Goal: Task Accomplishment & Management: Manage account settings

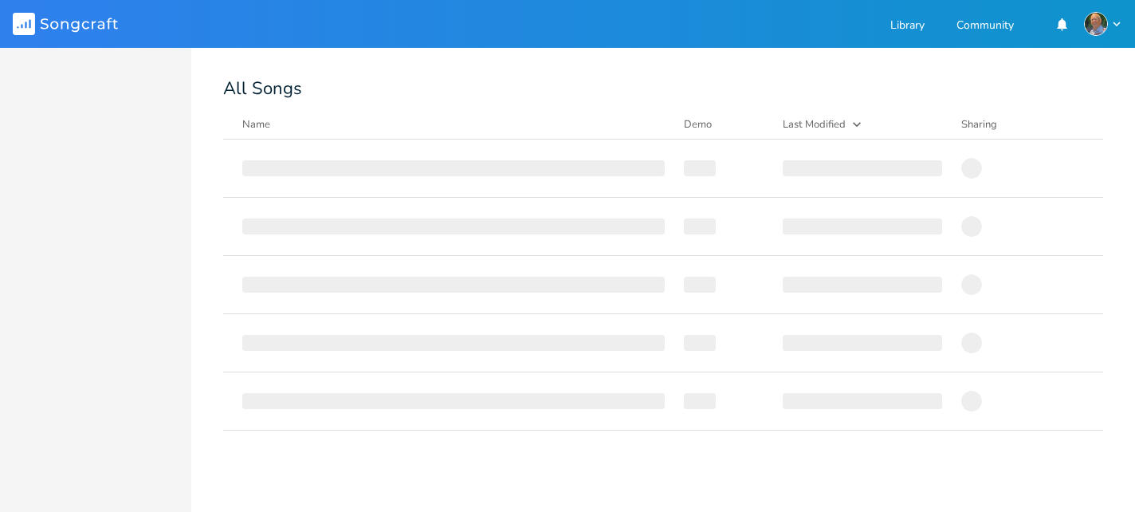
click at [21, 209] on div at bounding box center [95, 280] width 191 height 464
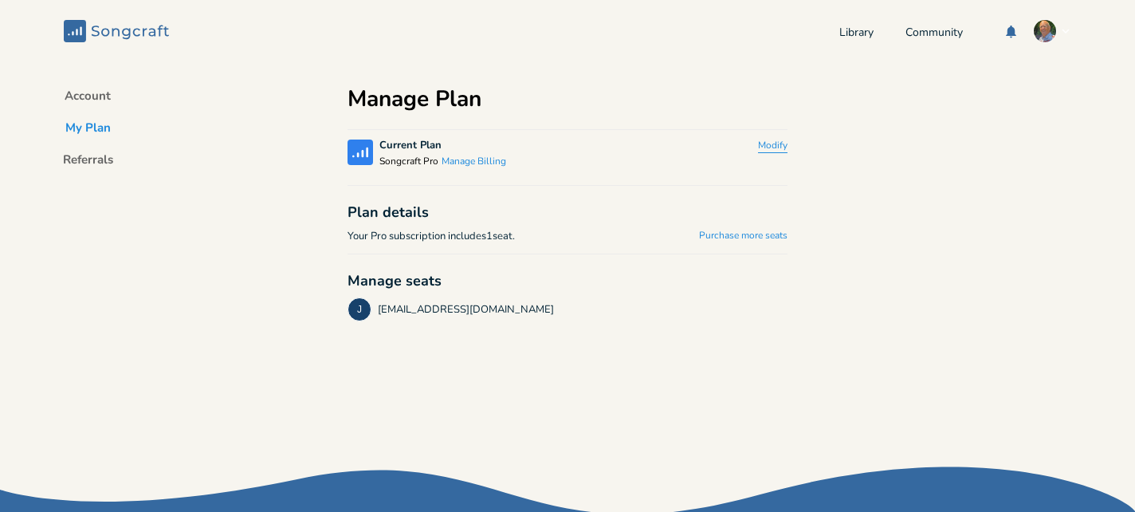
click at [776, 145] on button "Modify" at bounding box center [772, 147] width 29 height 14
click at [744, 143] on button "Downgrade" at bounding box center [746, 153] width 81 height 26
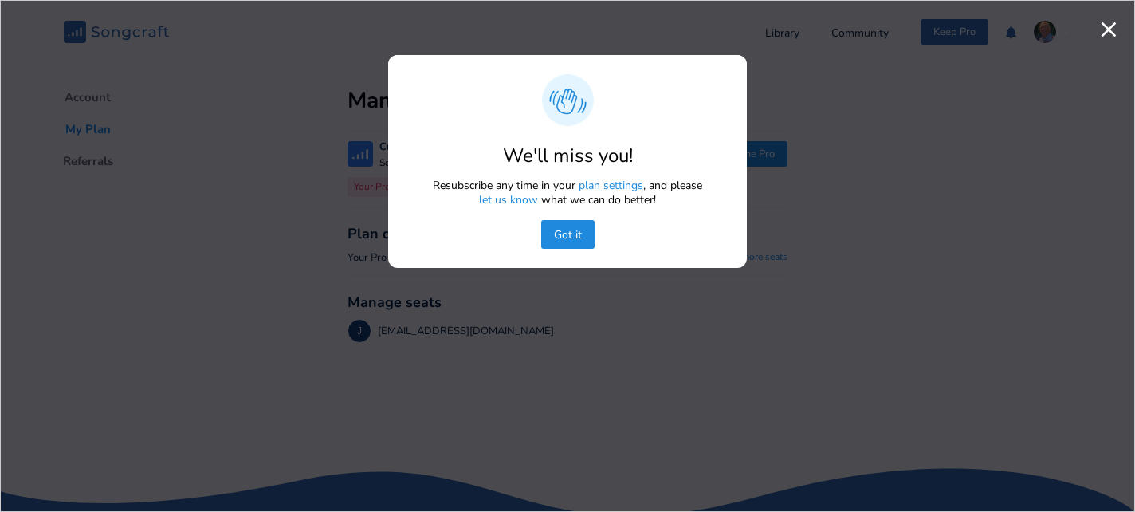
click at [577, 242] on button "Got it" at bounding box center [567, 234] width 53 height 29
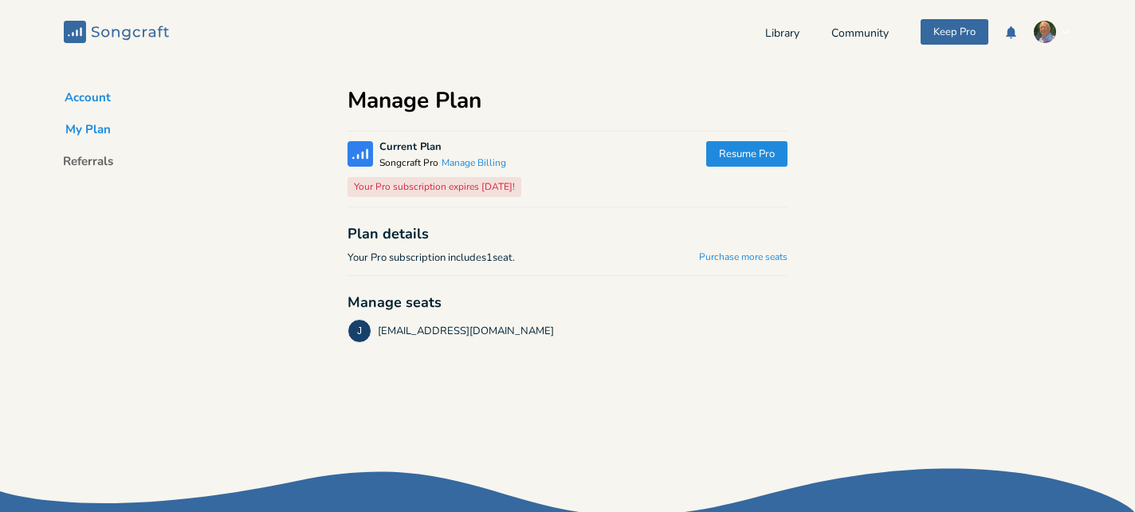
click at [96, 95] on button "Account" at bounding box center [88, 100] width 72 height 22
